Goal: Task Accomplishment & Management: Manage account settings

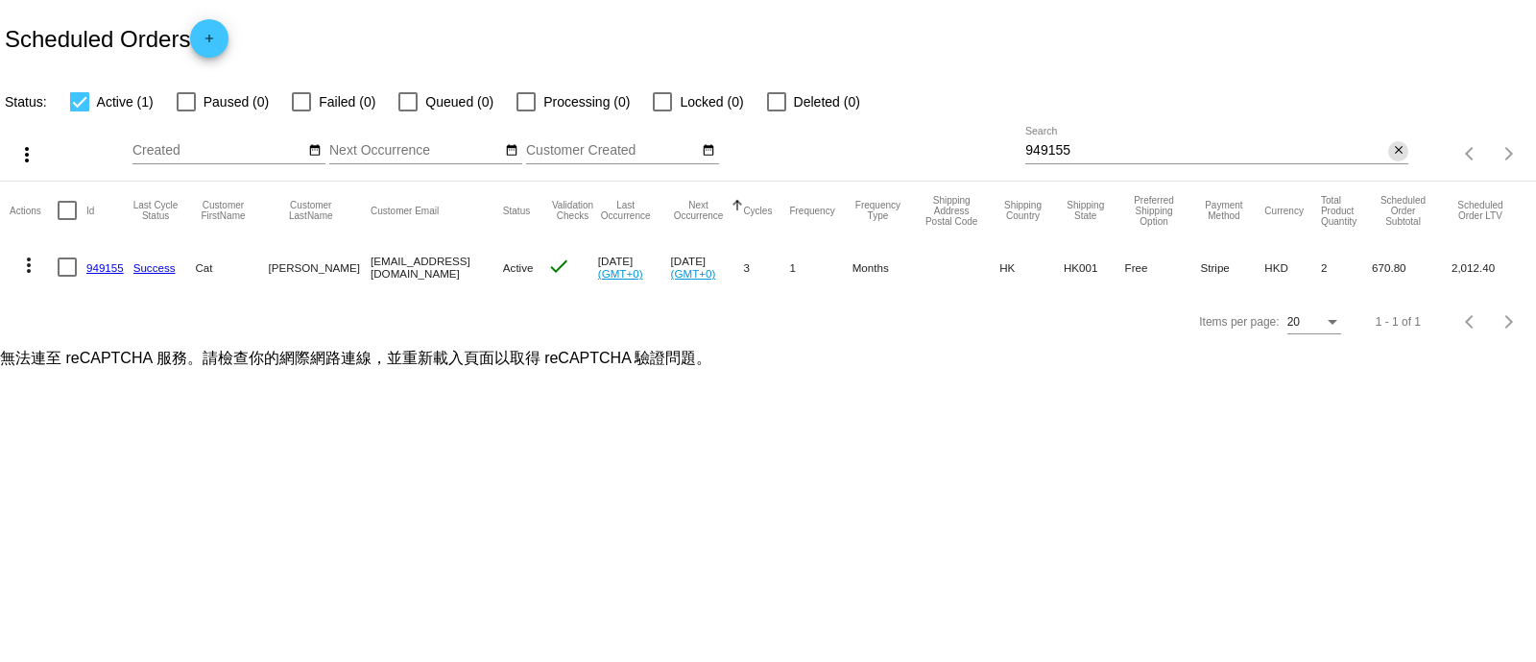
click at [1389, 152] on button "close" at bounding box center [1399, 151] width 20 height 20
